Goal: Information Seeking & Learning: Check status

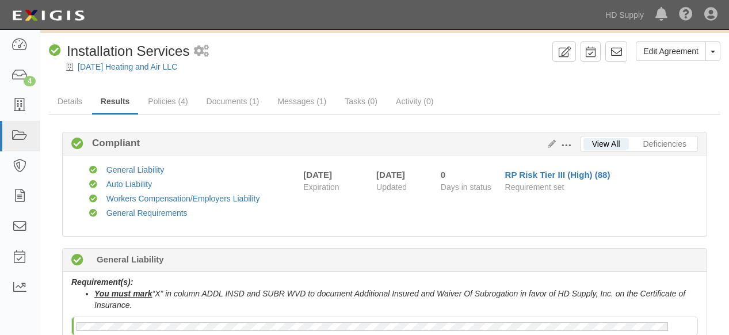
scroll to position [64, 0]
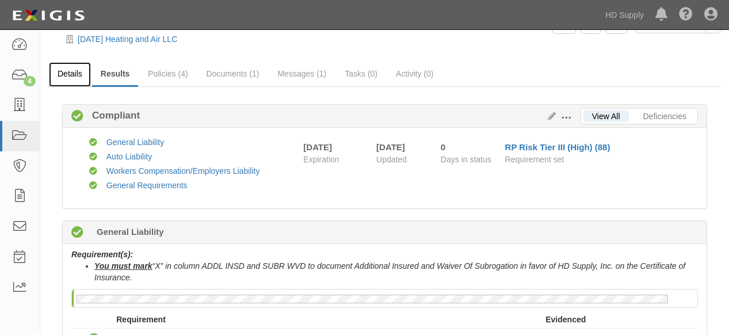
click at [77, 76] on link "Details" at bounding box center [70, 74] width 42 height 25
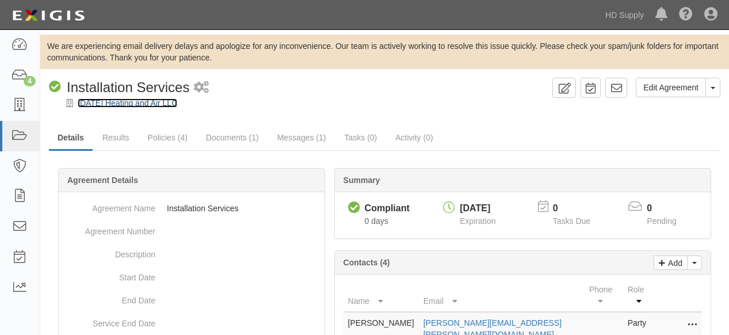
click at [118, 99] on link "[DATE] Heating and Air LLC" at bounding box center [127, 102] width 99 height 9
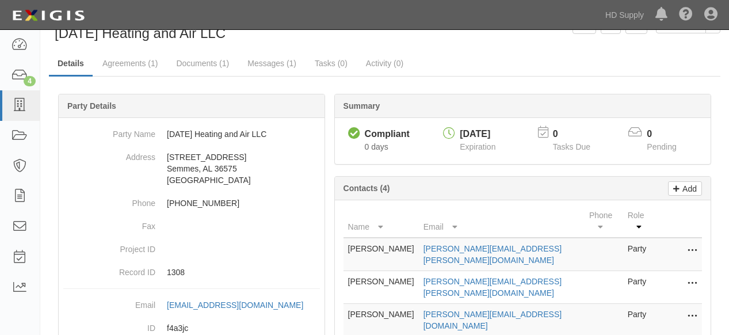
scroll to position [128, 0]
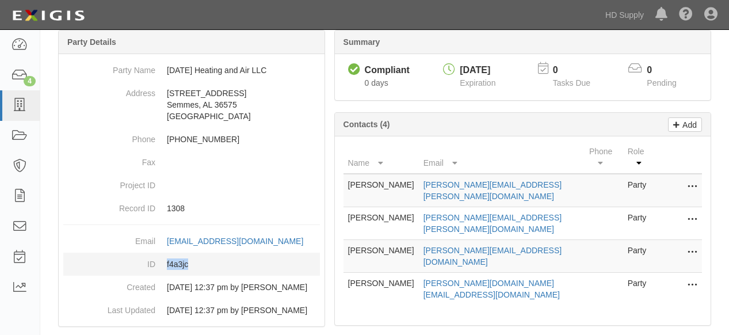
drag, startPoint x: 192, startPoint y: 265, endPoint x: 163, endPoint y: 262, distance: 29.4
click at [163, 262] on dd "f4a3jc" at bounding box center [191, 263] width 256 height 23
copy dd "f4a3jc"
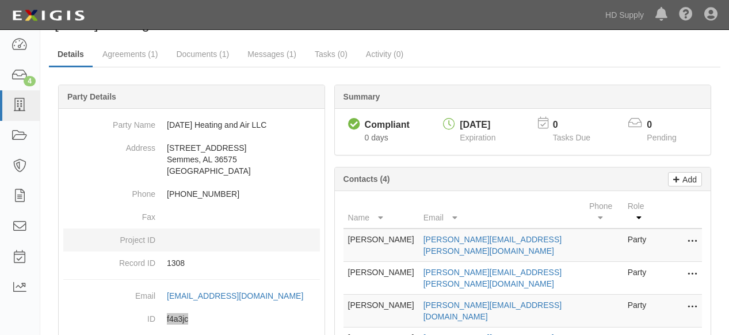
scroll to position [9, 0]
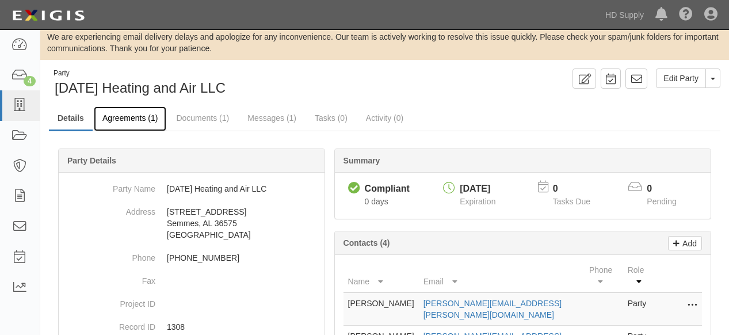
click at [123, 119] on link "Agreements (1)" at bounding box center [130, 118] width 72 height 25
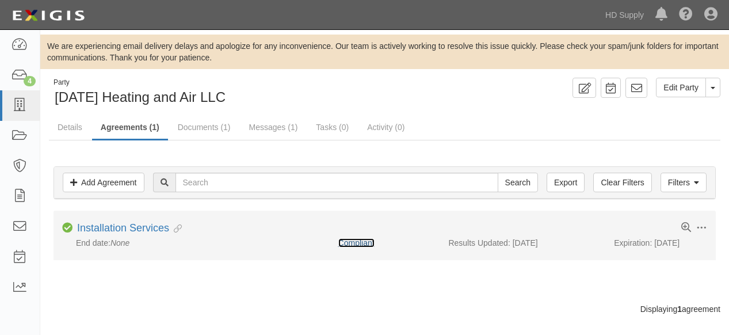
click at [366, 243] on link "Compliant" at bounding box center [356, 242] width 36 height 9
